Goal: Check status: Check status

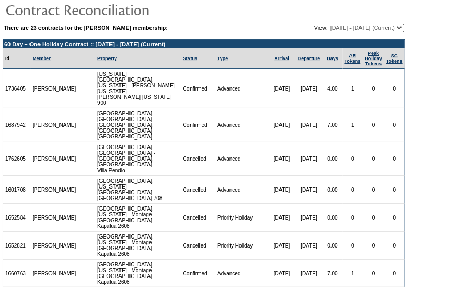
scroll to position [28, 0]
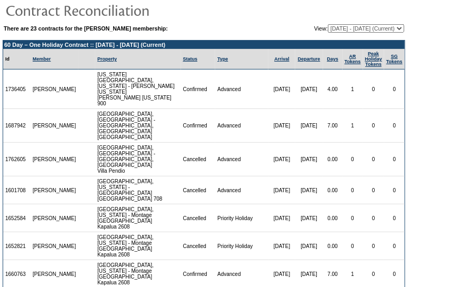
click at [328, 27] on select "[DATE] - [DATE] [DATE] - [DATE] [DATE] - [DATE] [DATE] - [DATE] [DATE] - [DATE]…" at bounding box center [366, 28] width 76 height 8
select select "139662"
click at [328, 24] on select "[DATE] - [DATE] [DATE] - [DATE] [DATE] - [DATE] [DATE] - [DATE] [DATE] - [DATE]…" at bounding box center [366, 28] width 76 height 8
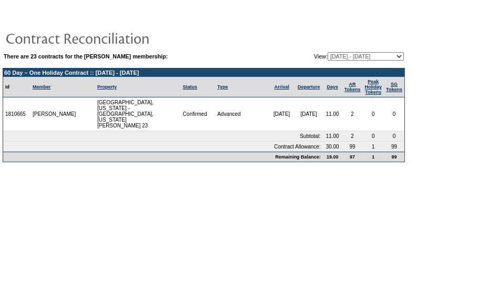
click at [344, 57] on select "[DATE] - [DATE] [DATE] - [DATE] [DATE] - [DATE] [DATE] - [DATE] [DATE] - [DATE]…" at bounding box center [366, 56] width 76 height 8
select select "129129"
click at [328, 52] on select "[DATE] - [DATE] [DATE] - [DATE] [DATE] - [DATE] [DATE] - [DATE] [DATE] - [DATE]…" at bounding box center [366, 56] width 76 height 8
